Goal: Navigation & Orientation: Understand site structure

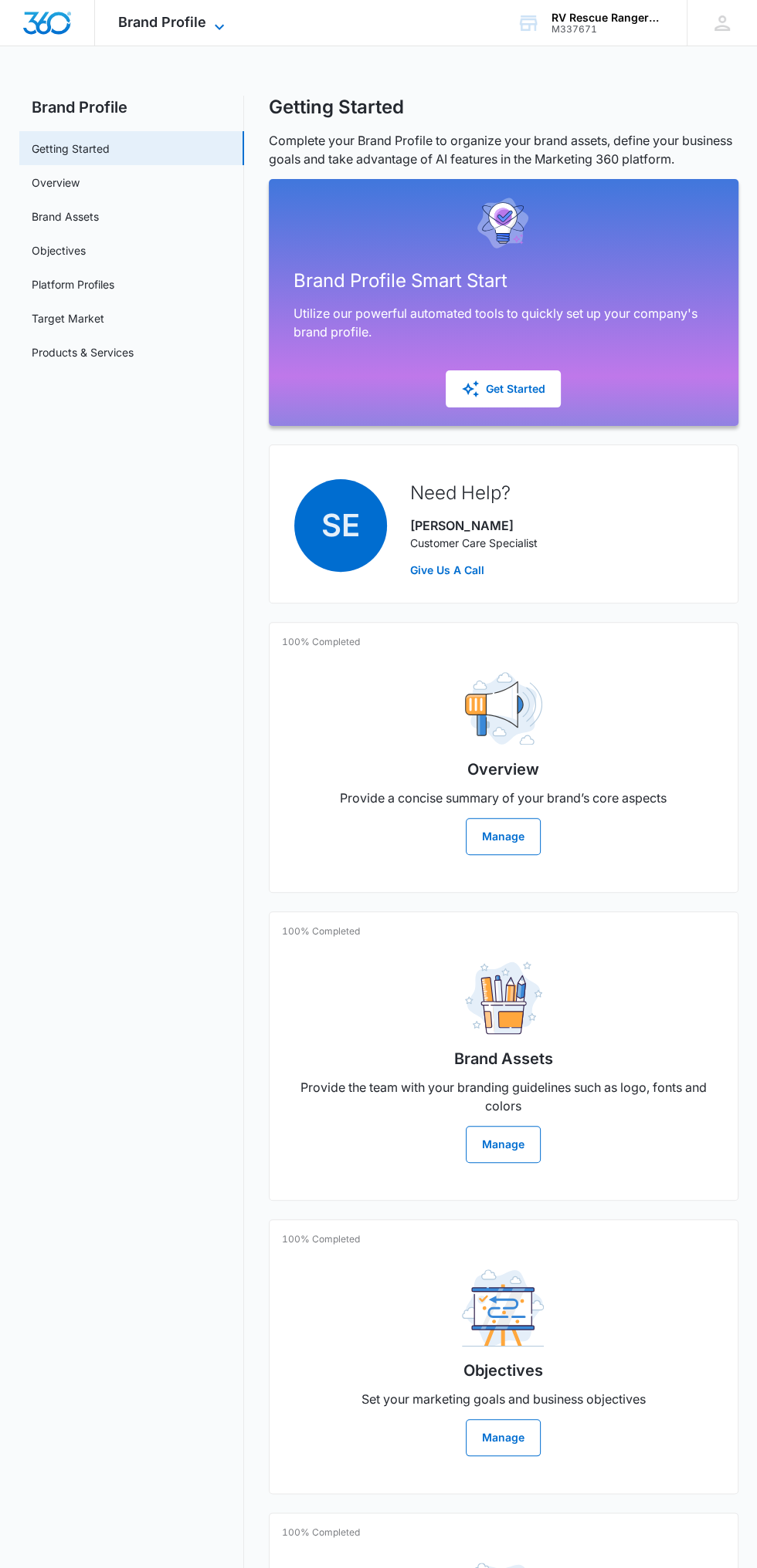
click at [186, 27] on span "Brand Profile" at bounding box center [162, 21] width 88 height 16
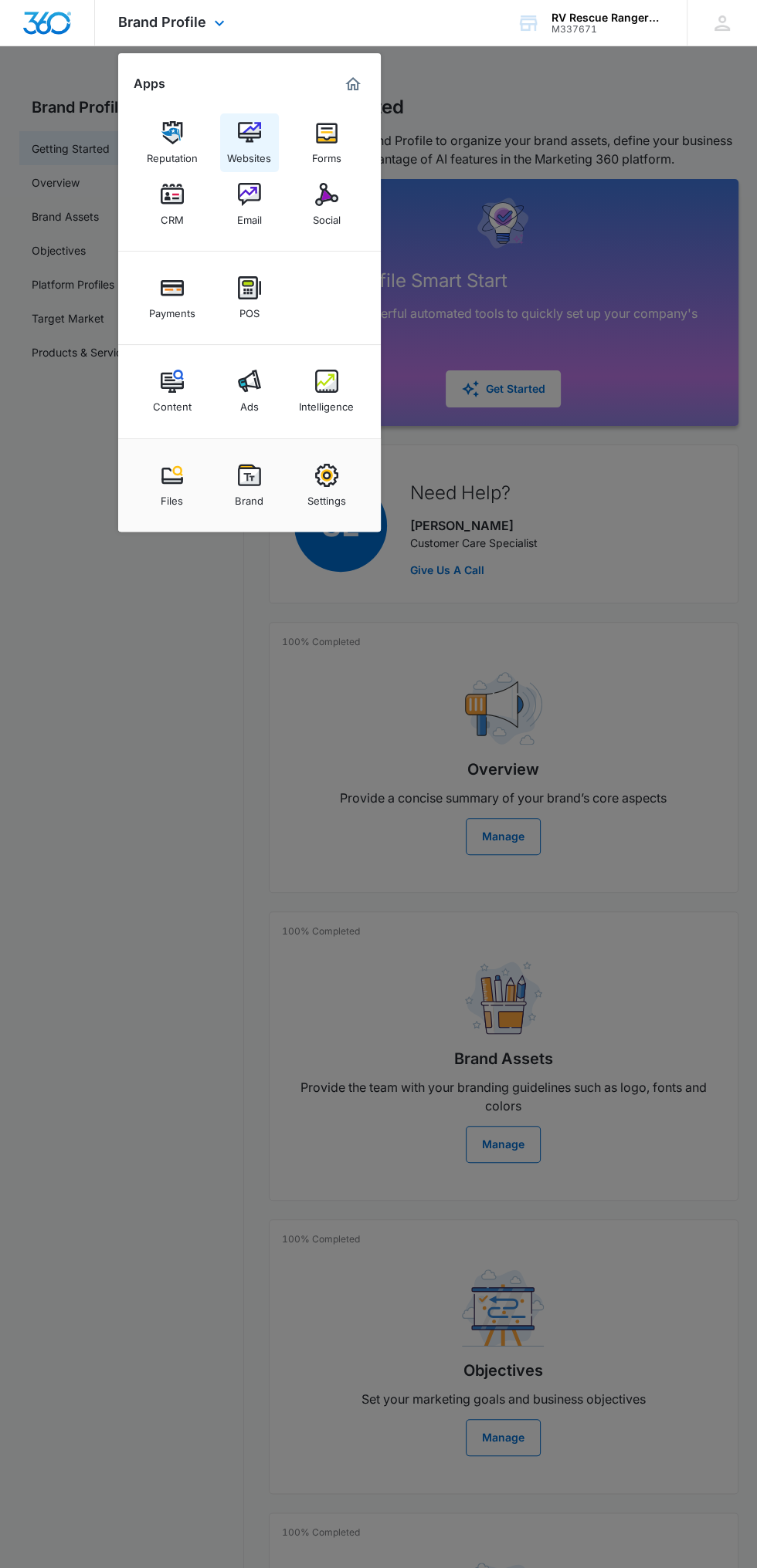
click at [273, 138] on link "Websites" at bounding box center [249, 142] width 59 height 59
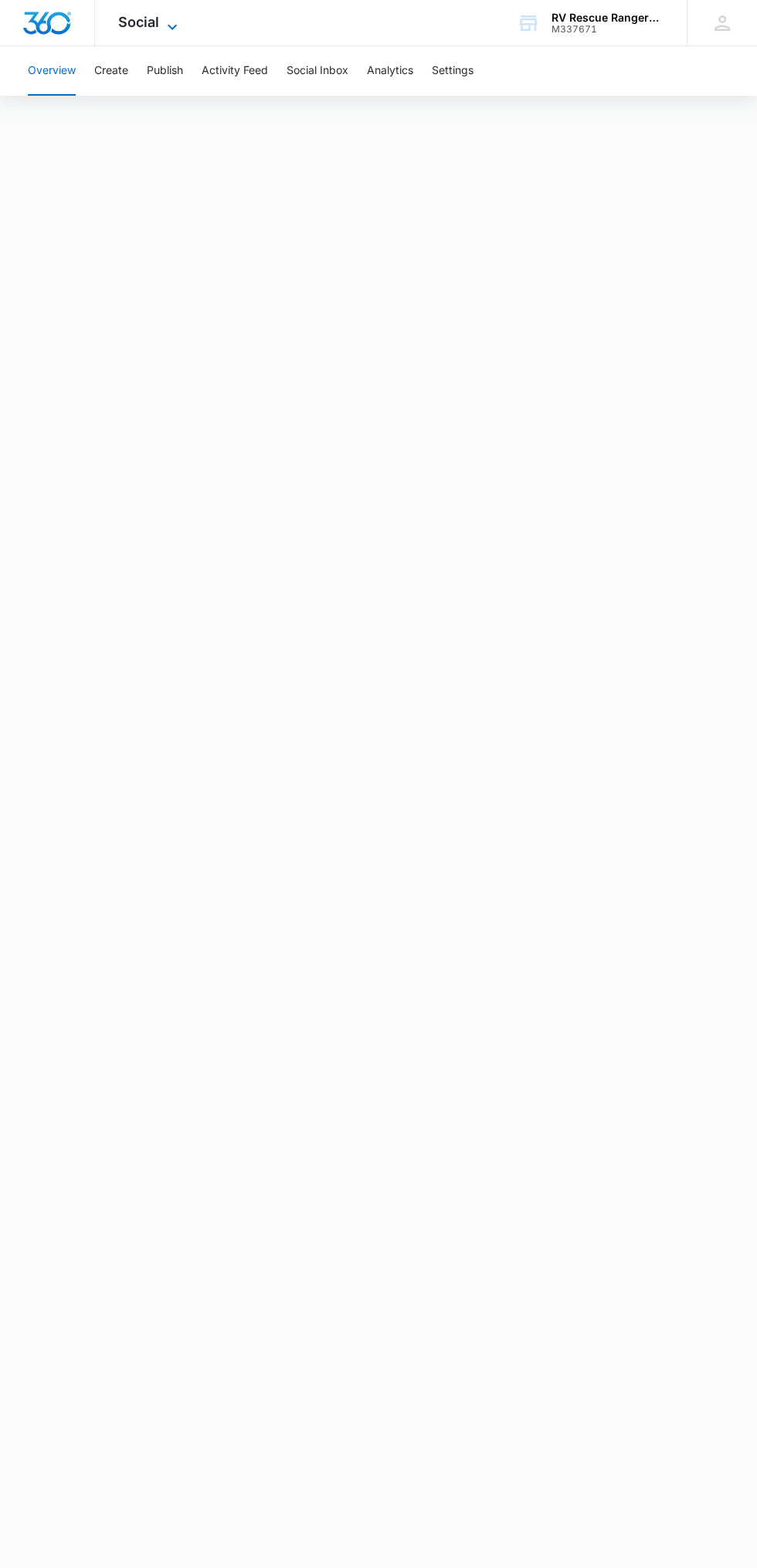
click at [171, 22] on icon at bounding box center [172, 26] width 18 height 18
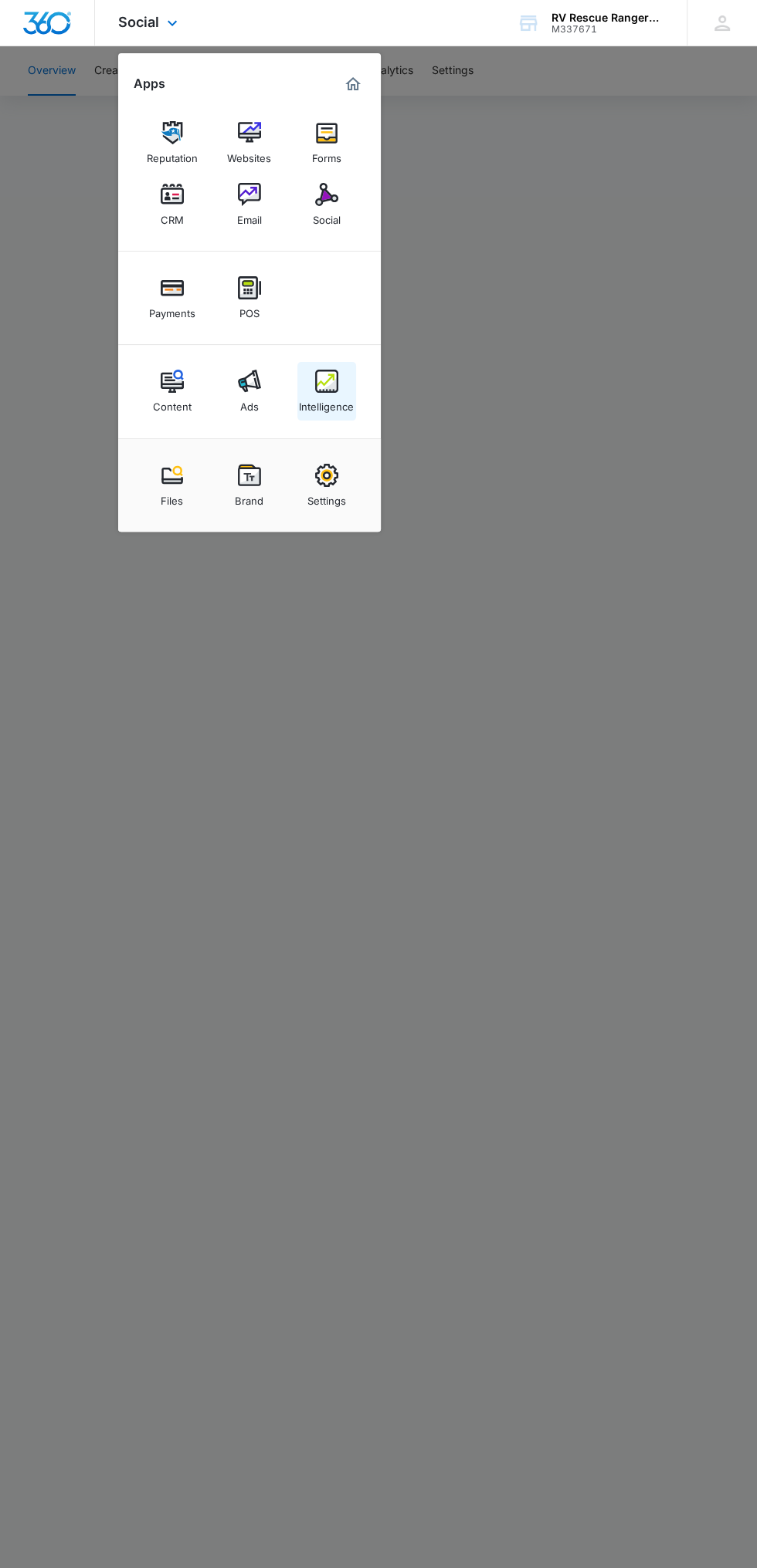
click at [339, 397] on div "Intelligence" at bounding box center [326, 402] width 55 height 20
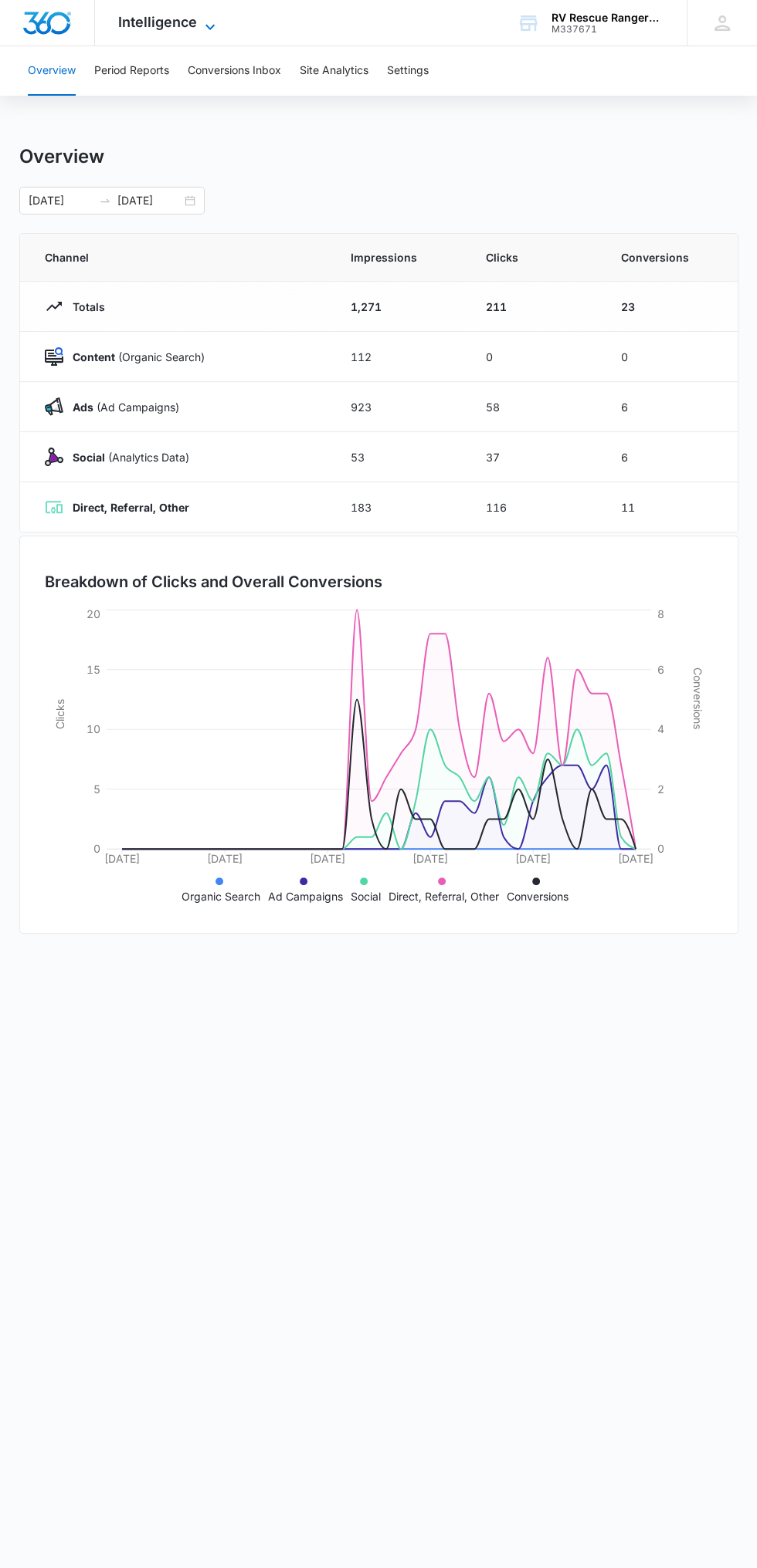
click at [206, 17] on icon at bounding box center [209, 26] width 18 height 18
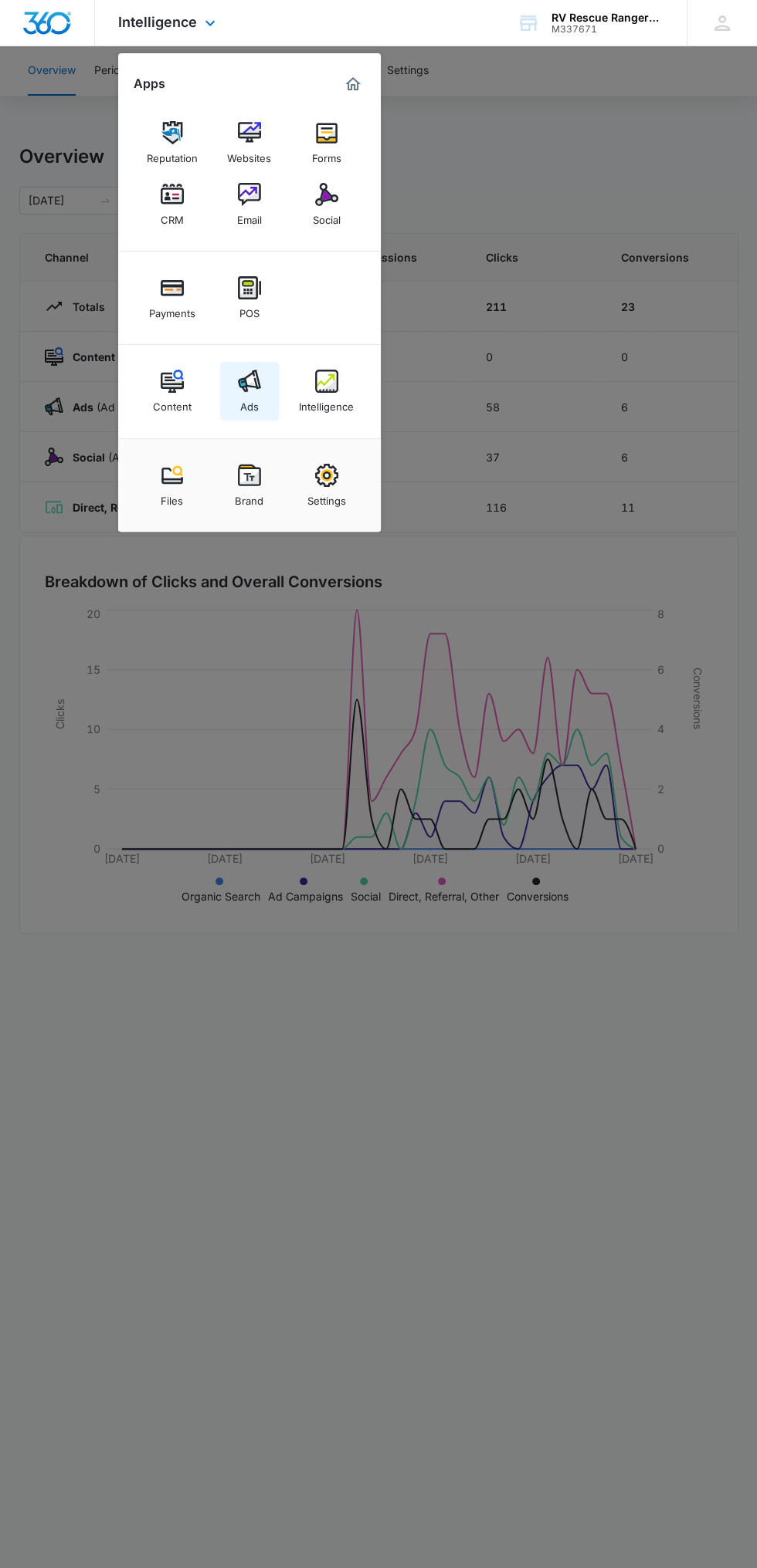
click at [268, 370] on link "Ads" at bounding box center [249, 391] width 59 height 59
